Goal: Information Seeking & Learning: Learn about a topic

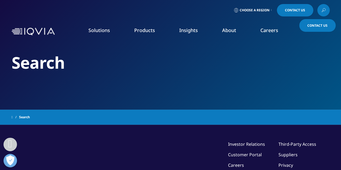
scroll to position [93, 0]
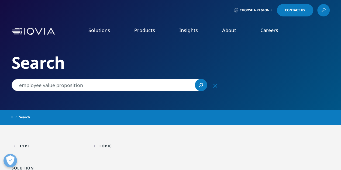
drag, startPoint x: 42, startPoint y: 84, endPoint x: 21, endPoint y: 84, distance: 21.0
click at [21, 84] on input "employee value proposition" at bounding box center [110, 85] width 196 height 12
type input "EVP"
click at [201, 87] on link "Search Loading" at bounding box center [201, 85] width 12 height 12
click at [265, 12] on span "Choose a Region" at bounding box center [255, 10] width 30 height 4
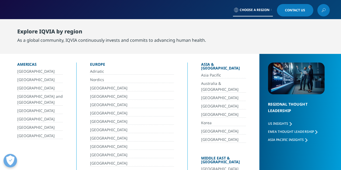
click at [201, 95] on link "[GEOGRAPHIC_DATA]" at bounding box center [223, 98] width 45 height 6
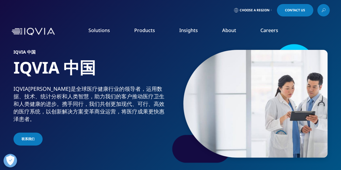
click at [329, 11] on link at bounding box center [324, 10] width 12 height 12
